Goal: Navigation & Orientation: Find specific page/section

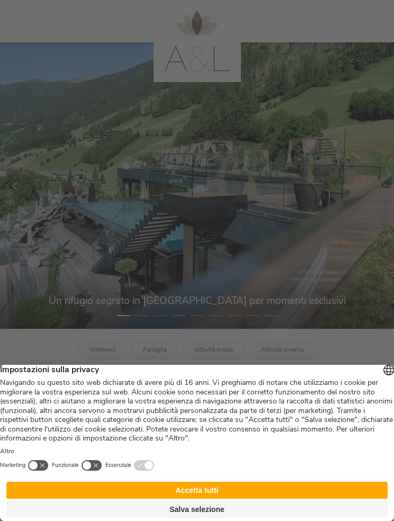
click at [211, 483] on button "Accetta tutti" at bounding box center [196, 490] width 381 height 17
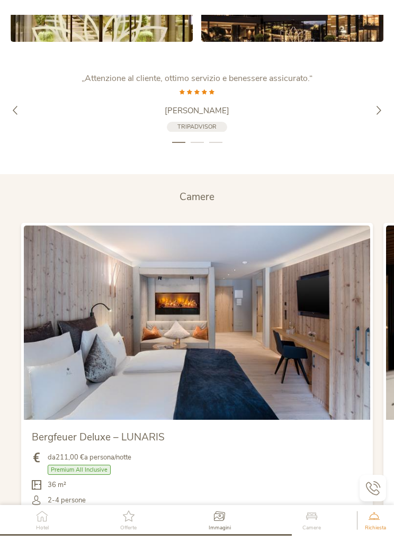
scroll to position [2451, 0]
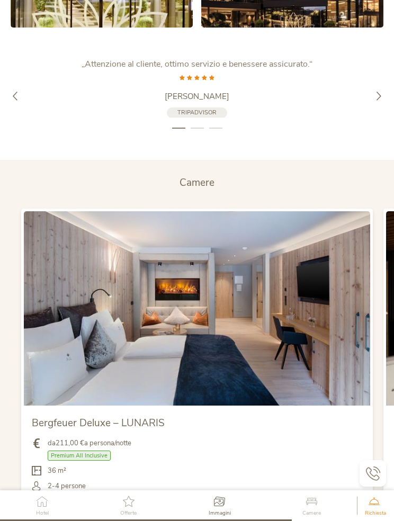
click at [220, 303] on img at bounding box center [197, 308] width 346 height 195
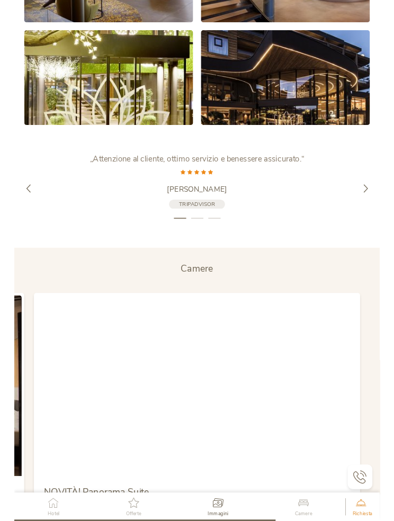
scroll to position [2406, 0]
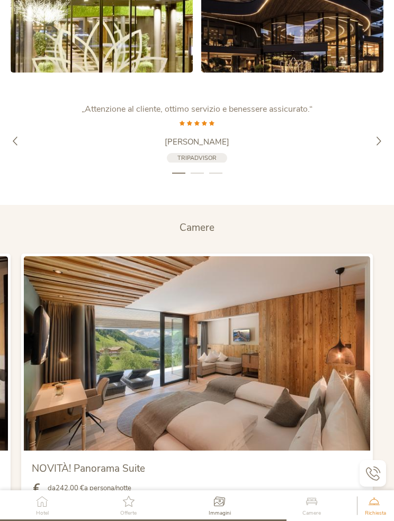
click at [211, 221] on span "Camere" at bounding box center [196, 228] width 35 height 14
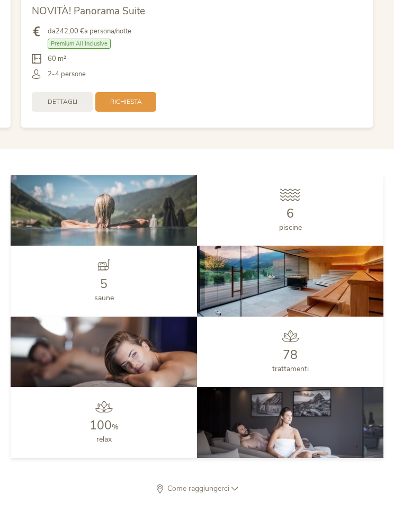
scroll to position [2863, 0]
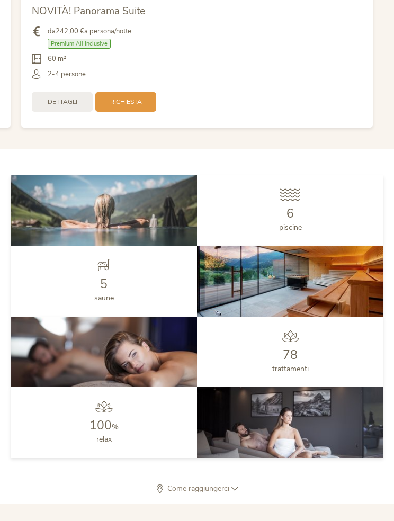
click at [296, 207] on div "6" at bounding box center [290, 213] width 23 height 12
click at [110, 266] on div at bounding box center [104, 268] width 20 height 19
click at [123, 208] on img at bounding box center [104, 210] width 186 height 71
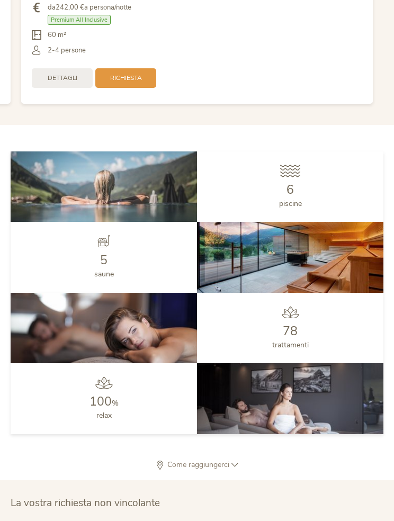
scroll to position [2885, 0]
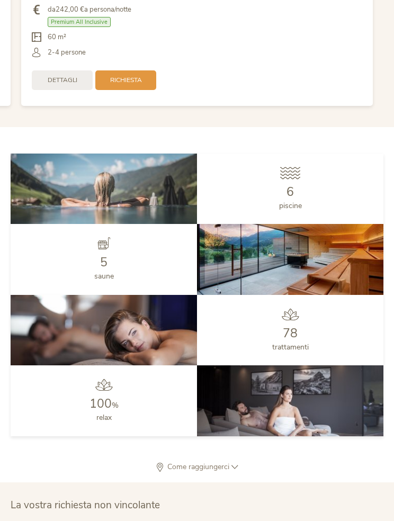
click at [127, 192] on img at bounding box center [104, 188] width 186 height 71
click at [129, 200] on img at bounding box center [104, 188] width 186 height 71
click at [126, 211] on img at bounding box center [104, 188] width 186 height 71
click at [305, 367] on img at bounding box center [290, 400] width 186 height 71
click at [326, 284] on img at bounding box center [290, 259] width 186 height 71
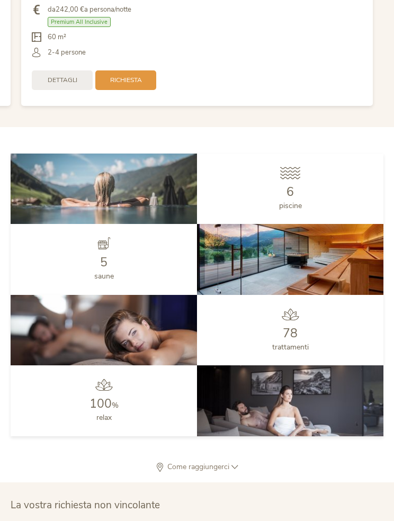
click at [320, 242] on img at bounding box center [290, 259] width 186 height 71
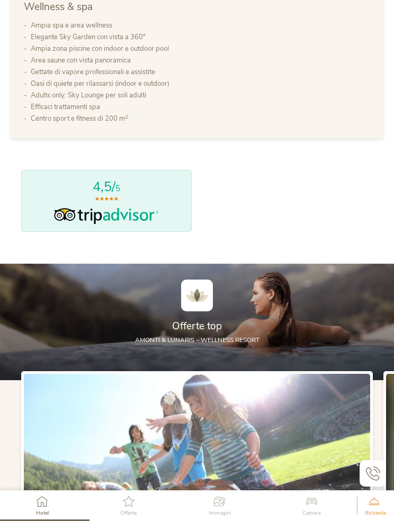
scroll to position [751, 0]
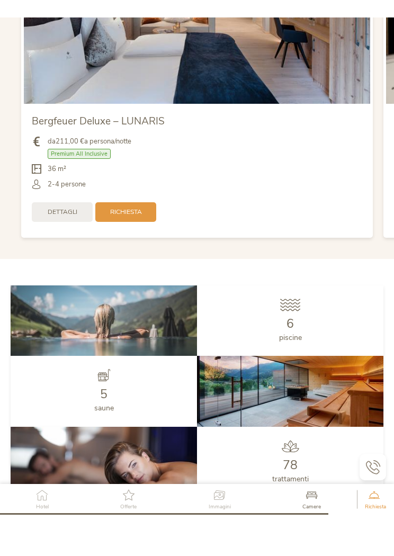
scroll to position [2771, 0]
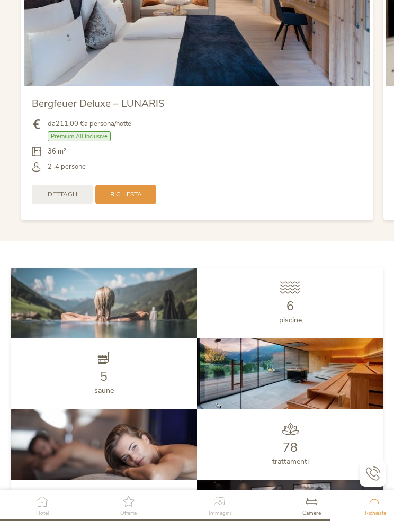
click at [293, 298] on span "6" at bounding box center [289, 306] width 7 height 16
click at [295, 281] on icon at bounding box center [290, 287] width 20 height 12
click at [296, 281] on icon at bounding box center [290, 287] width 20 height 12
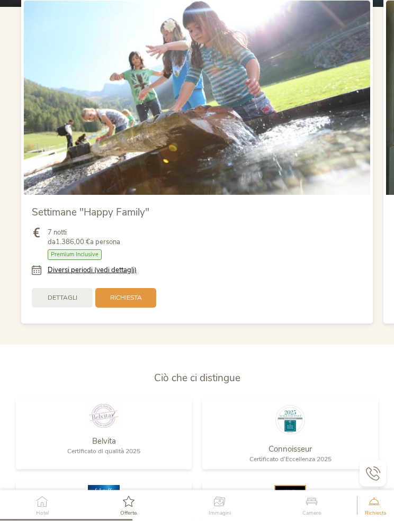
scroll to position [1098, 0]
